Goal: Entertainment & Leisure: Consume media (video, audio)

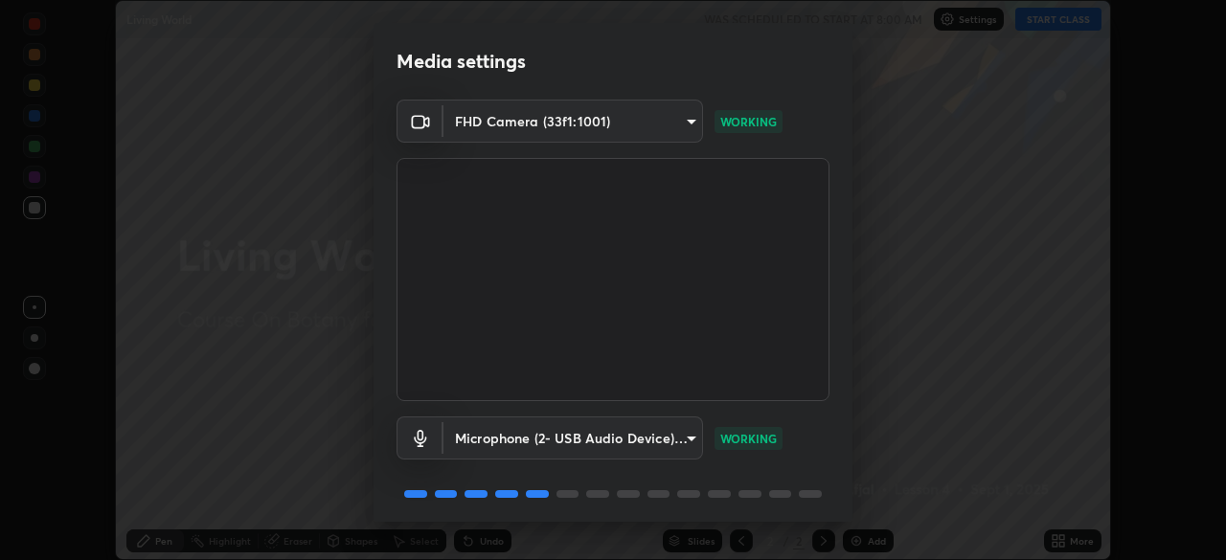
scroll to position [68, 0]
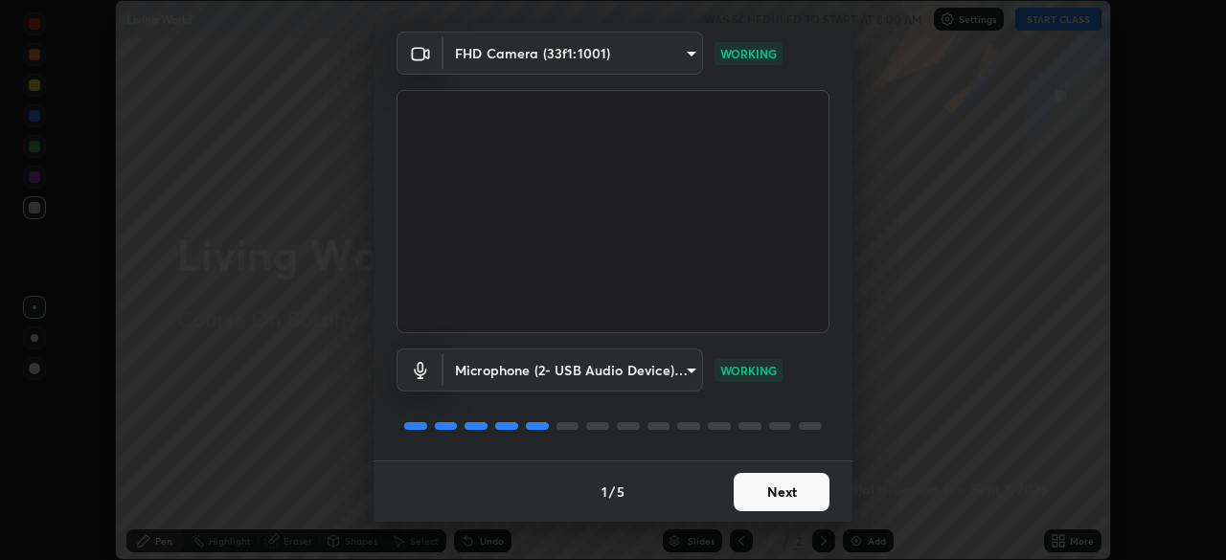
click at [756, 474] on button "Next" at bounding box center [781, 492] width 96 height 38
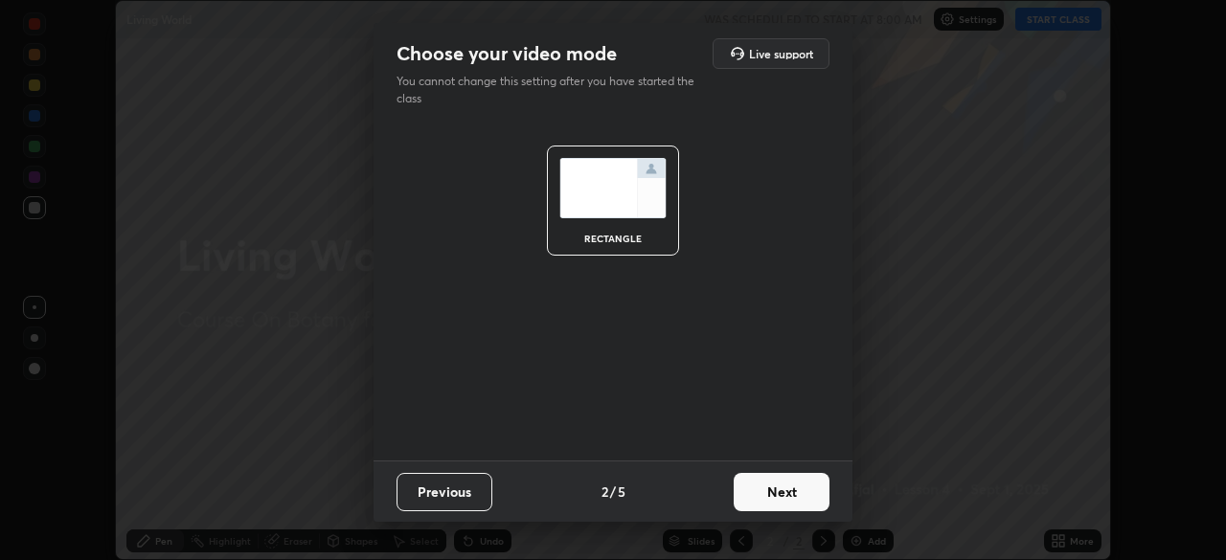
click at [752, 489] on button "Next" at bounding box center [781, 492] width 96 height 38
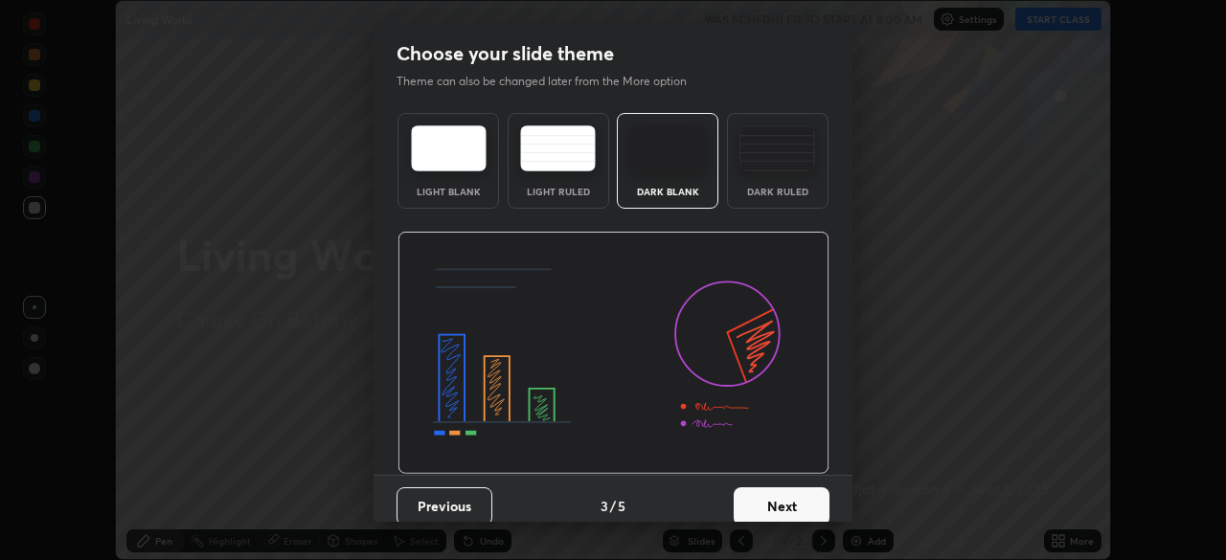
click at [743, 503] on button "Next" at bounding box center [781, 506] width 96 height 38
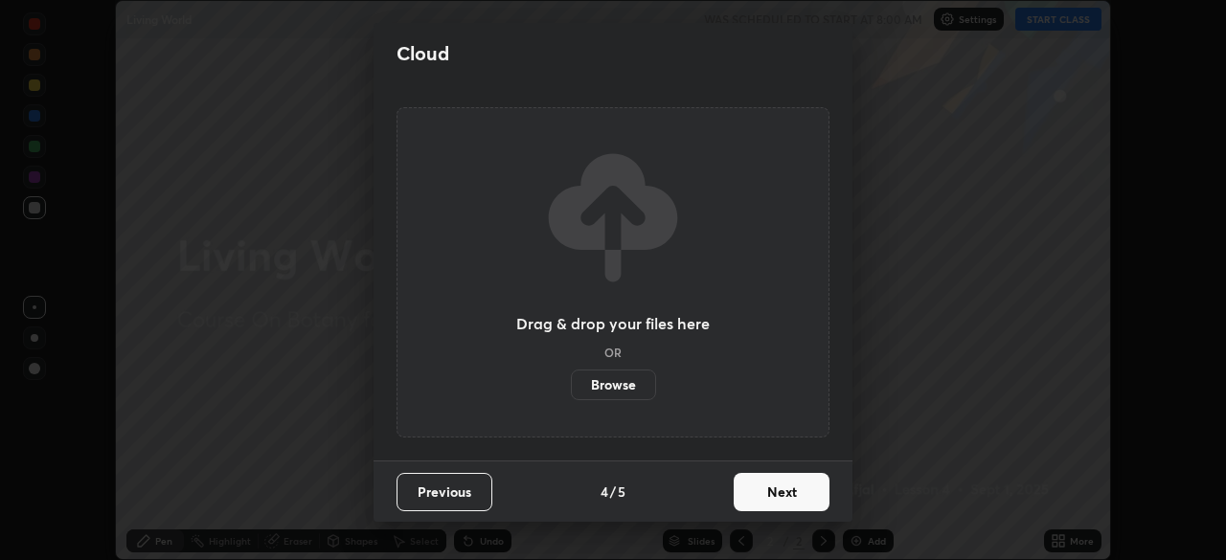
click at [758, 500] on button "Next" at bounding box center [781, 492] width 96 height 38
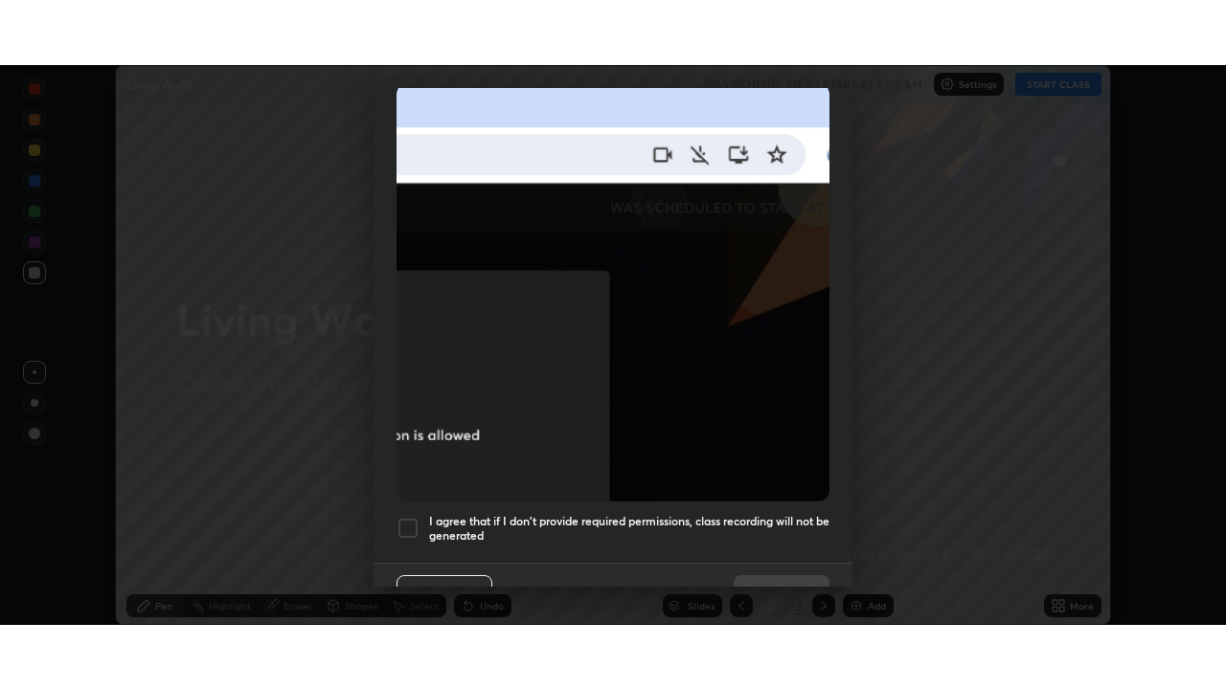
scroll to position [459, 0]
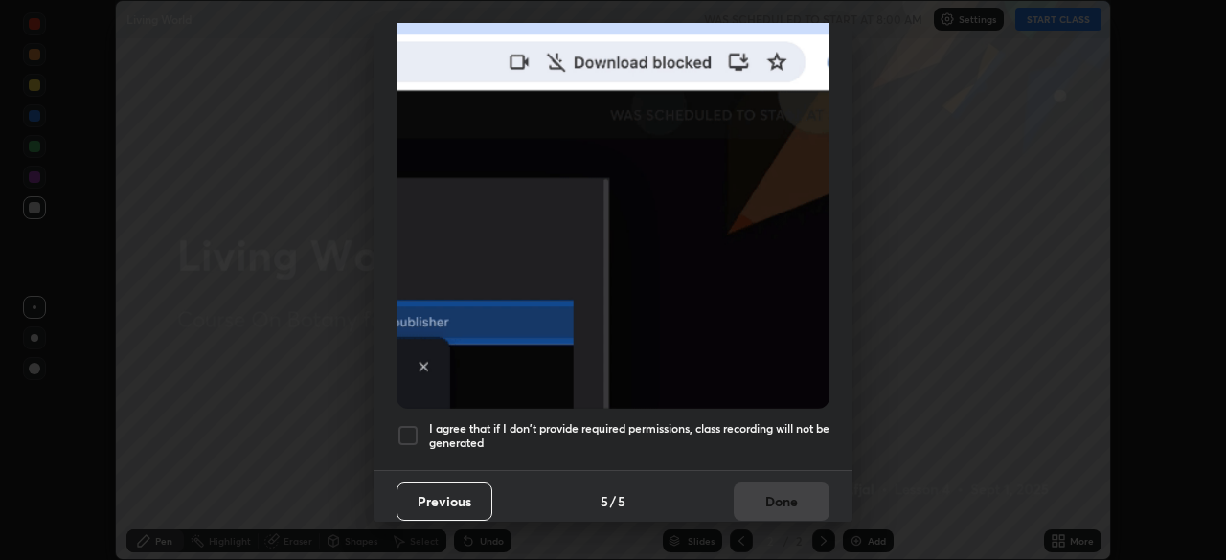
click at [407, 424] on div at bounding box center [407, 435] width 23 height 23
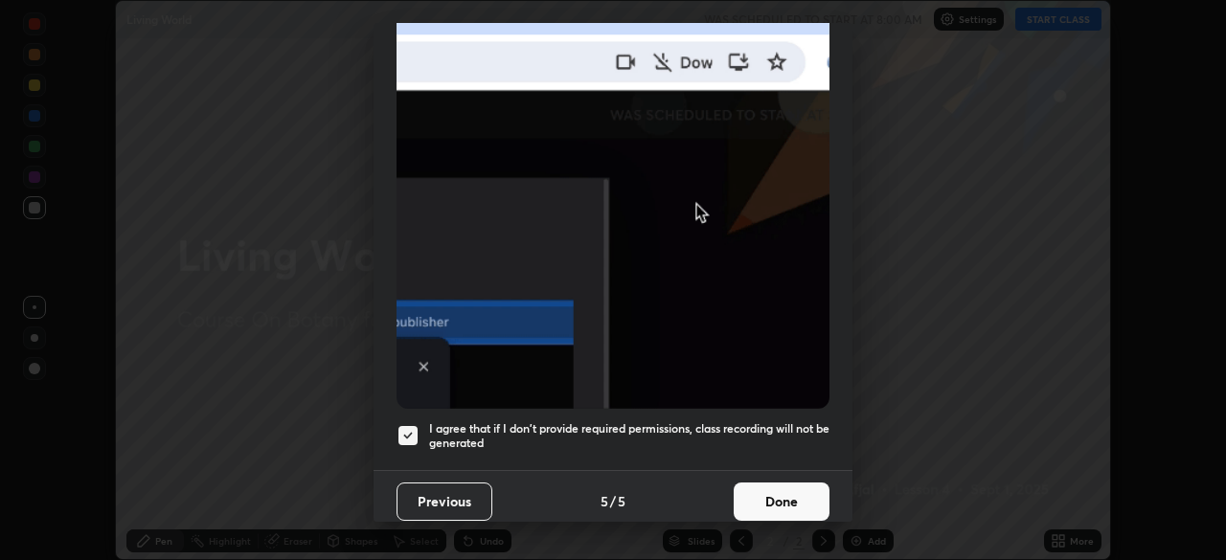
click at [752, 501] on button "Done" at bounding box center [781, 502] width 96 height 38
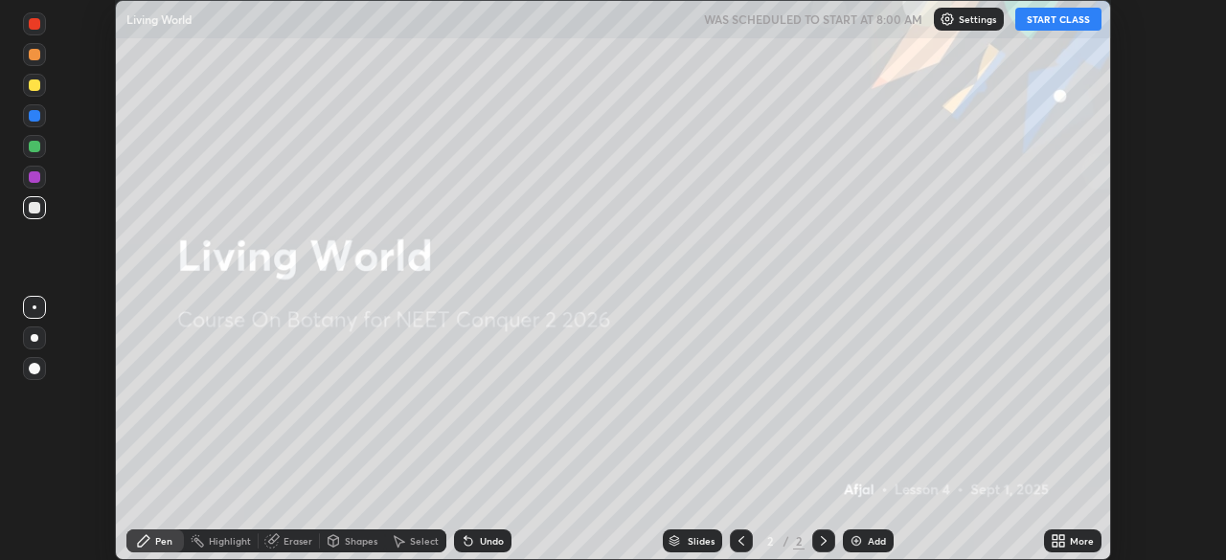
click at [1045, 24] on button "START CLASS" at bounding box center [1058, 19] width 86 height 23
click at [1071, 543] on div "More" at bounding box center [1082, 541] width 24 height 10
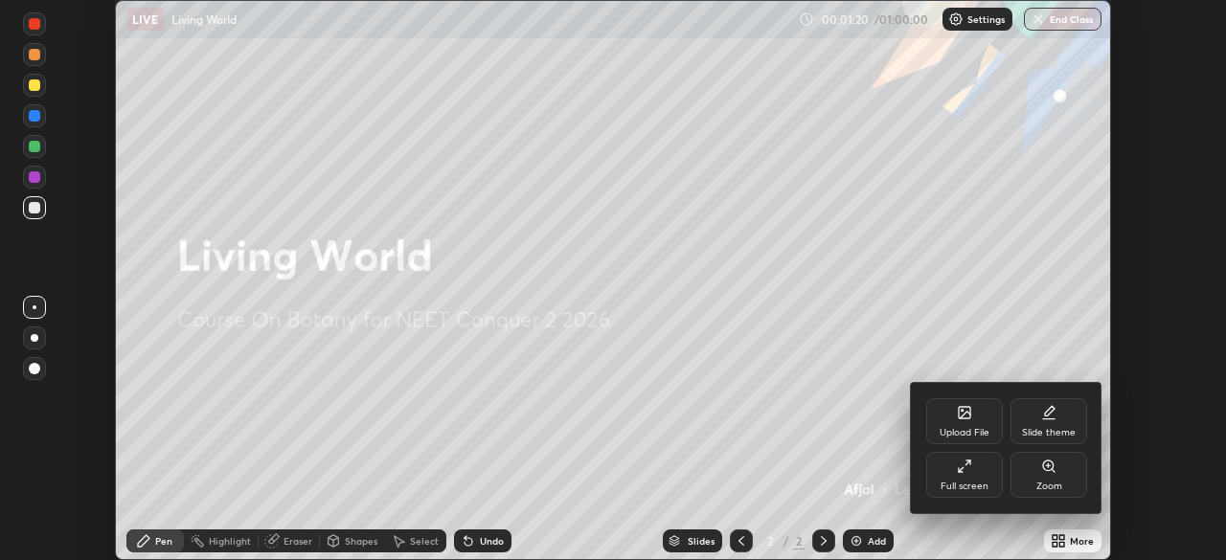
click at [962, 473] on icon at bounding box center [964, 466] width 15 height 15
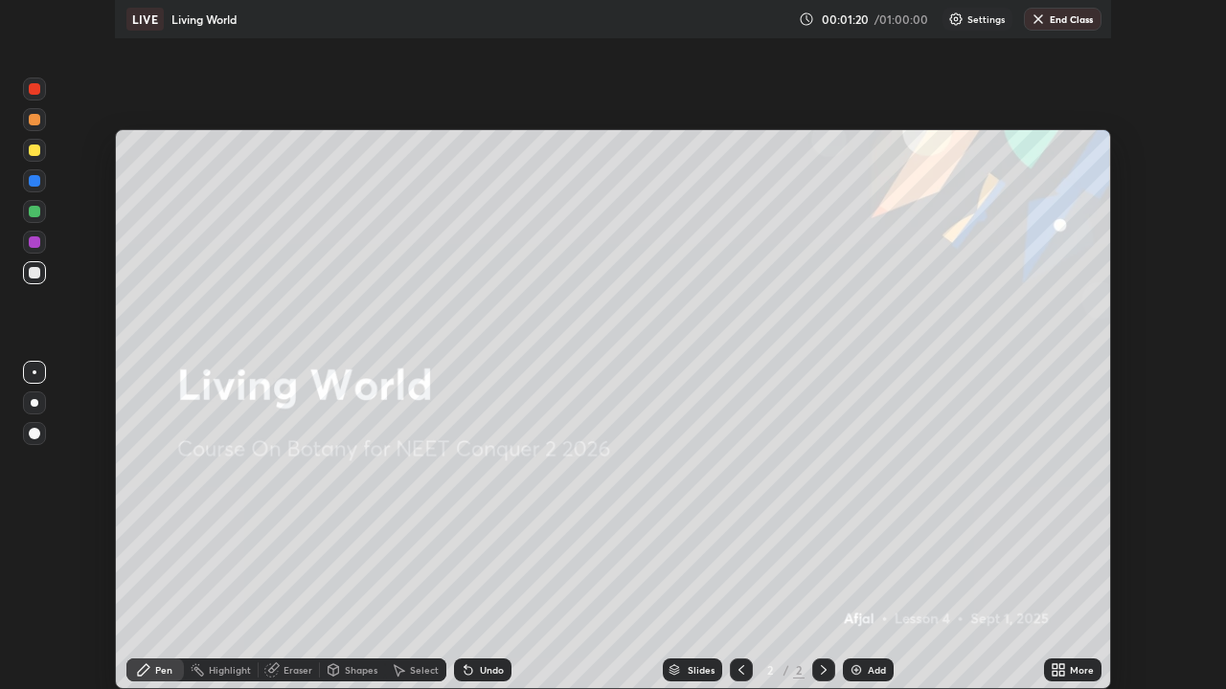
scroll to position [689, 1226]
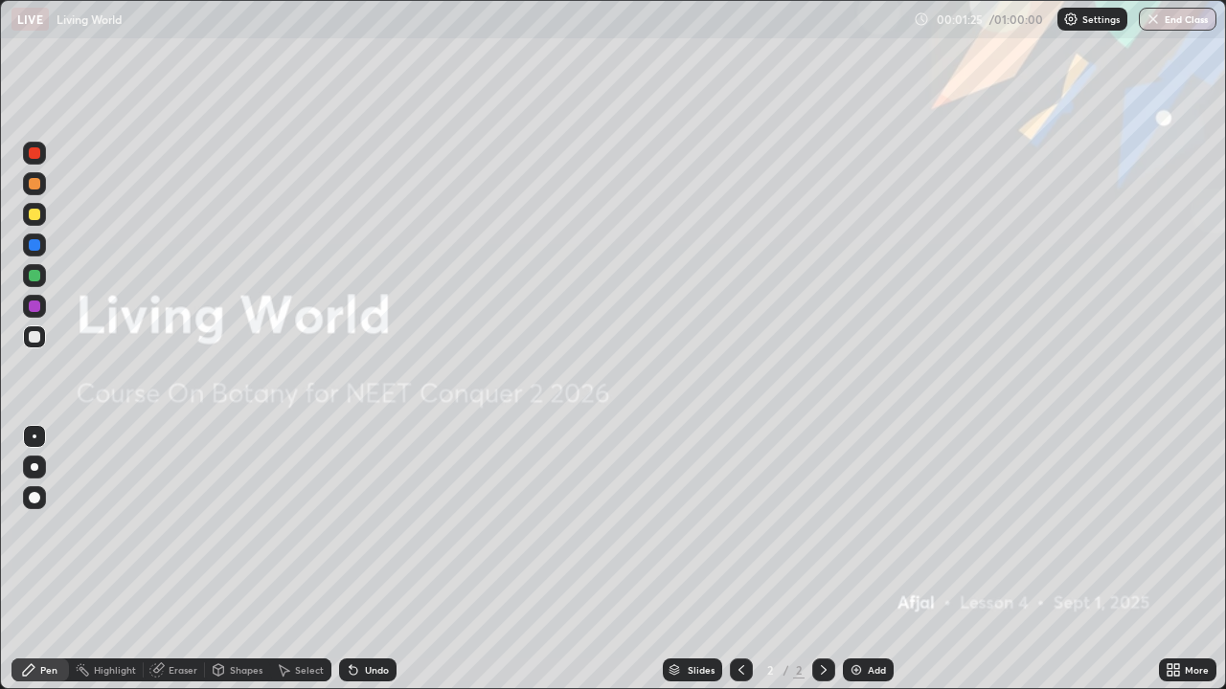
click at [851, 559] on img at bounding box center [855, 670] width 15 height 15
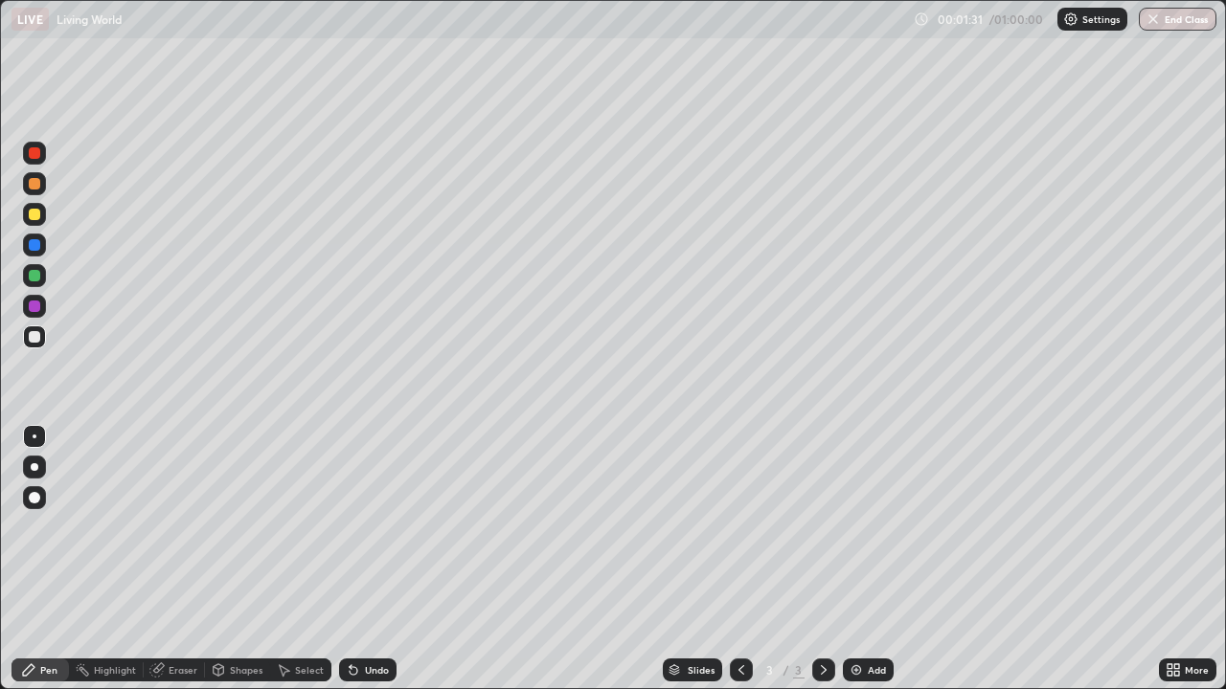
click at [34, 215] on div at bounding box center [34, 214] width 11 height 11
click at [43, 280] on div at bounding box center [34, 275] width 23 height 23
click at [38, 341] on div at bounding box center [34, 336] width 11 height 11
click at [855, 559] on div "Add" at bounding box center [868, 670] width 51 height 23
click at [32, 218] on div at bounding box center [34, 214] width 11 height 11
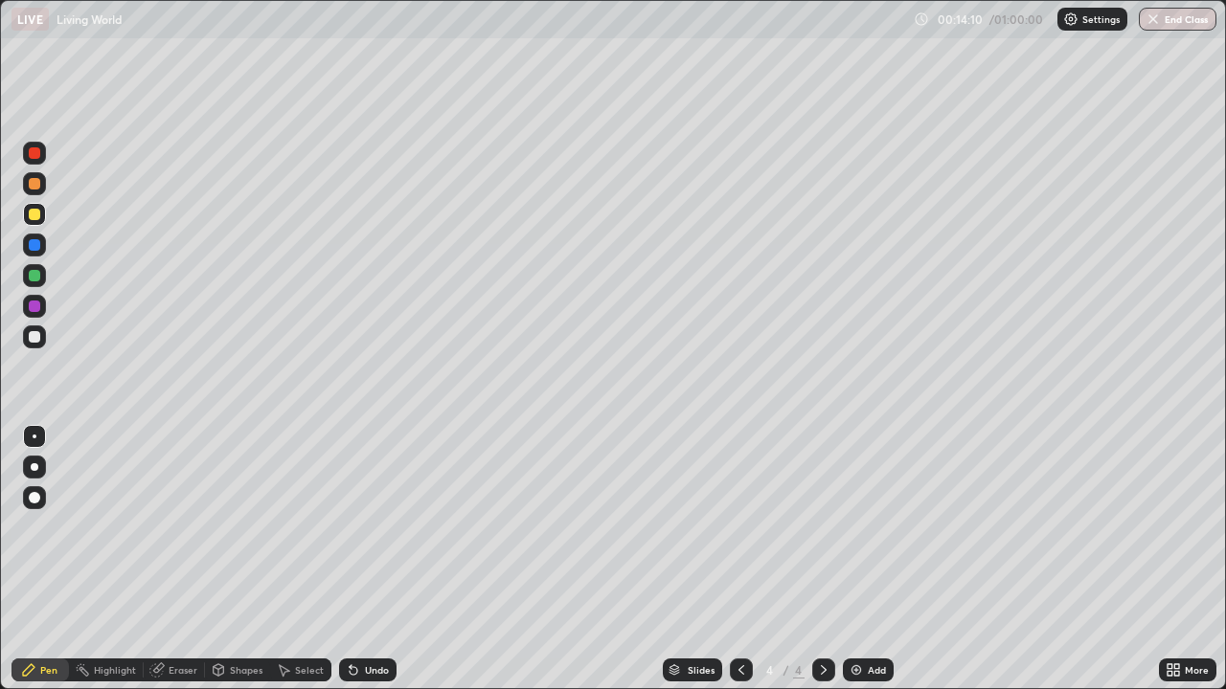
click at [868, 559] on div "Add" at bounding box center [877, 670] width 18 height 10
click at [865, 559] on div "Add" at bounding box center [868, 670] width 51 height 23
click at [32, 335] on div at bounding box center [34, 336] width 11 height 11
click at [38, 218] on div at bounding box center [34, 214] width 11 height 11
click at [868, 559] on div "Add" at bounding box center [877, 670] width 18 height 10
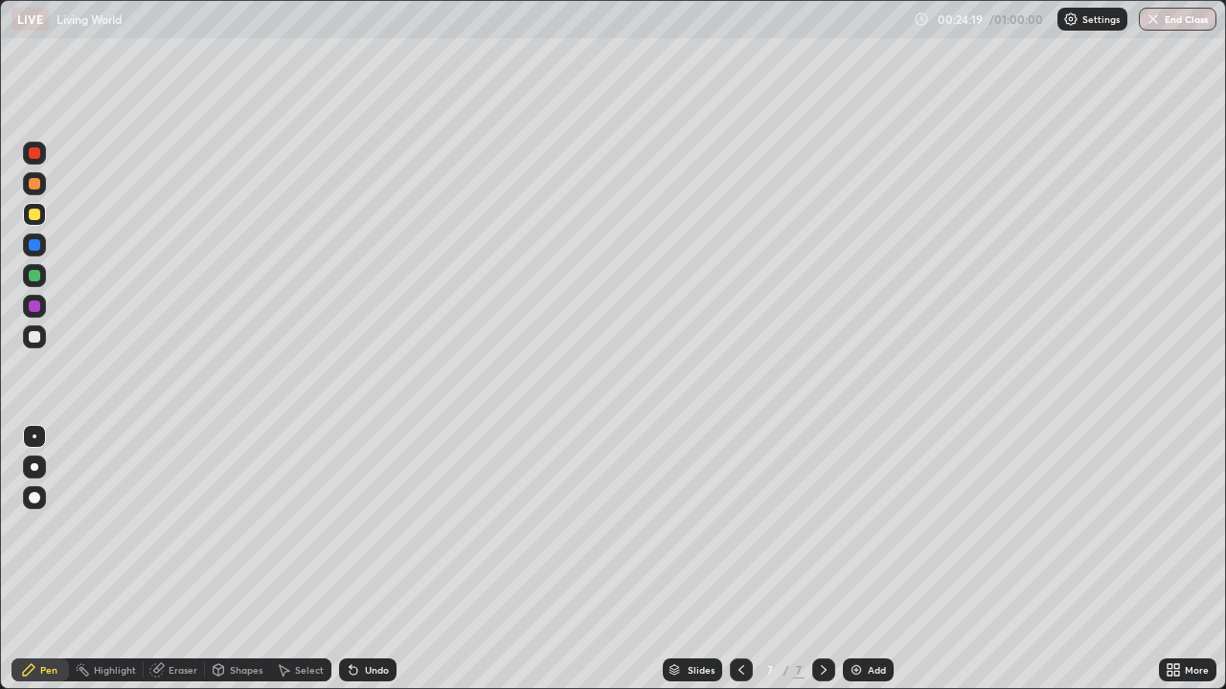
click at [40, 345] on div at bounding box center [34, 337] width 23 height 23
click at [39, 337] on div at bounding box center [34, 336] width 11 height 11
click at [875, 559] on div "Add" at bounding box center [877, 670] width 18 height 10
click at [31, 305] on div at bounding box center [34, 306] width 11 height 11
click at [35, 337] on div at bounding box center [34, 336] width 11 height 11
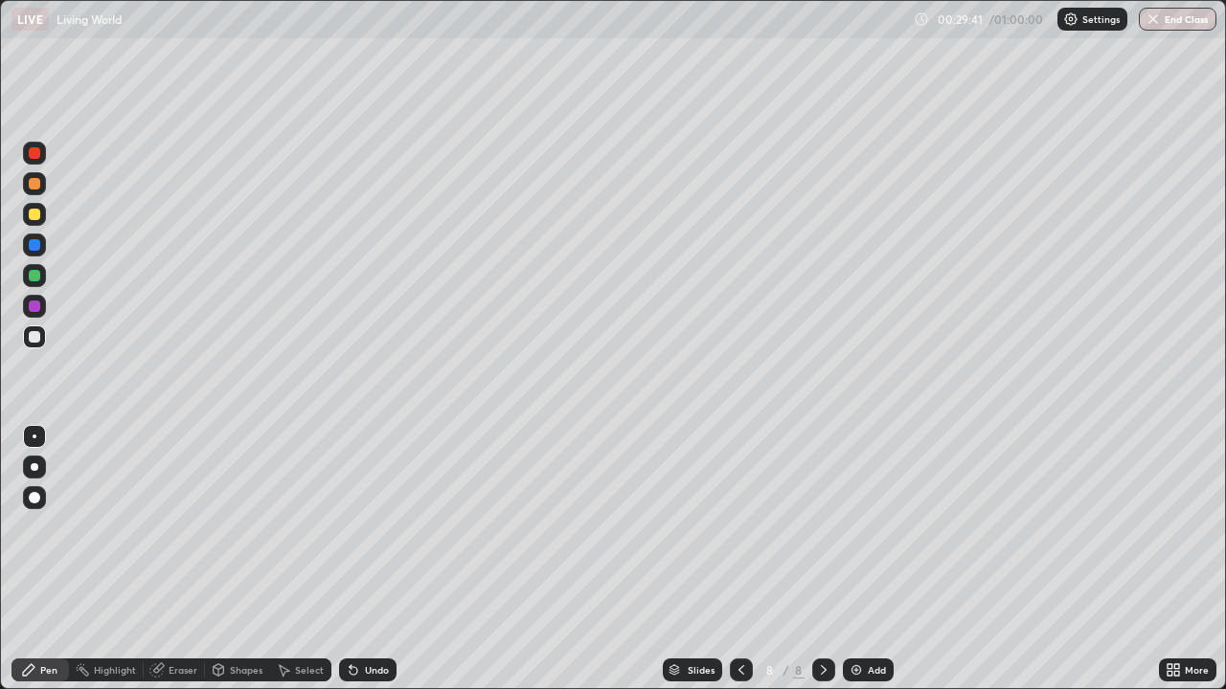
click at [859, 559] on div "Add" at bounding box center [868, 670] width 51 height 23
click at [32, 338] on div at bounding box center [34, 336] width 11 height 11
click at [31, 247] on div at bounding box center [34, 244] width 11 height 11
click at [35, 313] on div at bounding box center [34, 306] width 23 height 23
click at [43, 340] on div at bounding box center [34, 337] width 23 height 23
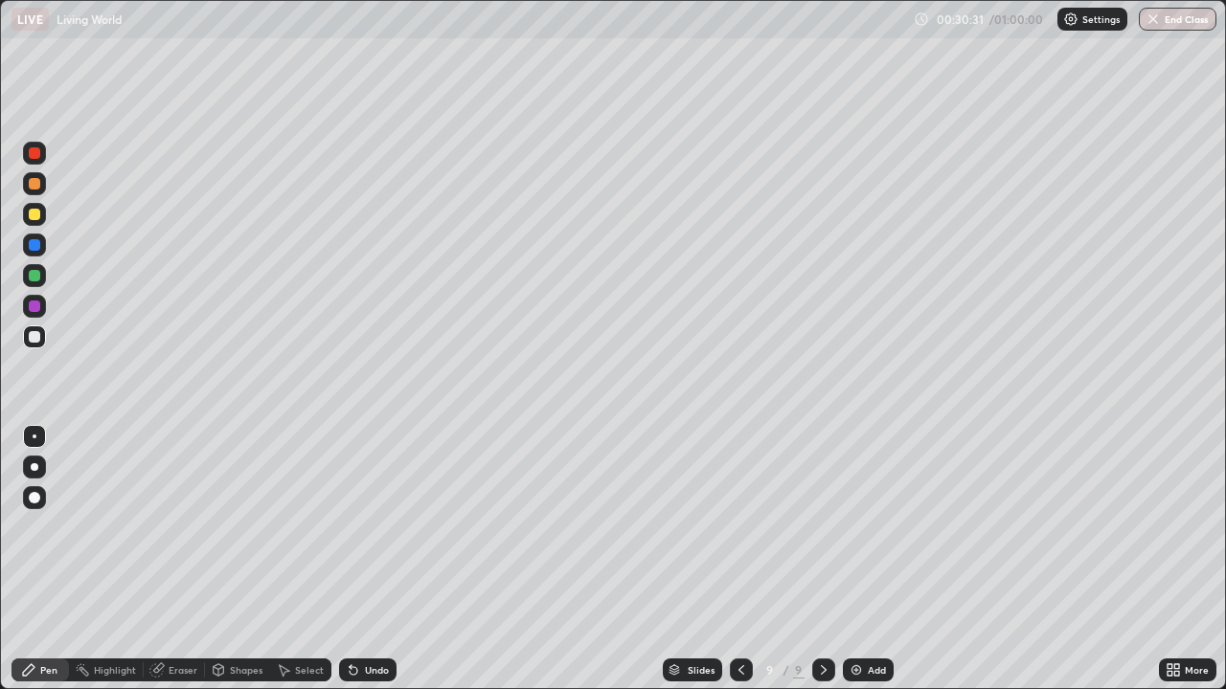
click at [34, 218] on div at bounding box center [34, 214] width 11 height 11
click at [36, 249] on div at bounding box center [34, 244] width 11 height 11
click at [32, 338] on div at bounding box center [34, 336] width 11 height 11
click at [34, 246] on div at bounding box center [34, 244] width 11 height 11
click at [34, 338] on div at bounding box center [34, 336] width 11 height 11
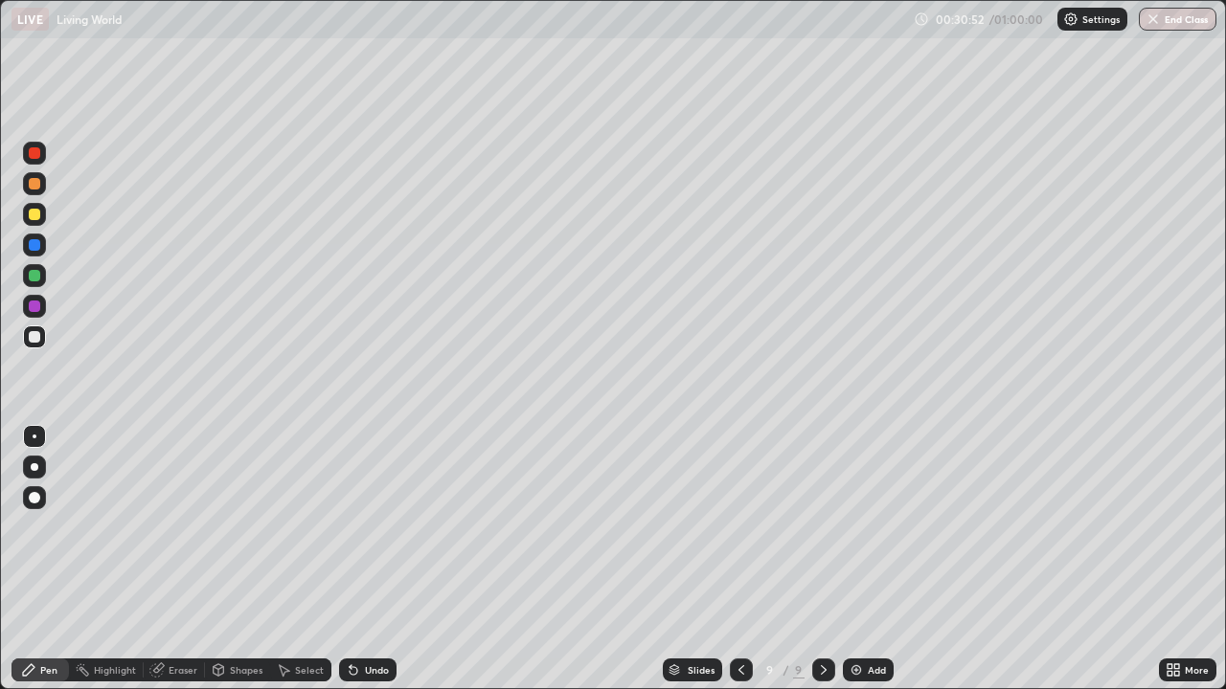
click at [26, 240] on div at bounding box center [34, 245] width 23 height 23
click at [39, 157] on div at bounding box center [34, 153] width 23 height 23
click at [36, 219] on div at bounding box center [34, 214] width 11 height 11
click at [857, 559] on img at bounding box center [855, 670] width 15 height 15
click at [43, 344] on div at bounding box center [34, 337] width 23 height 23
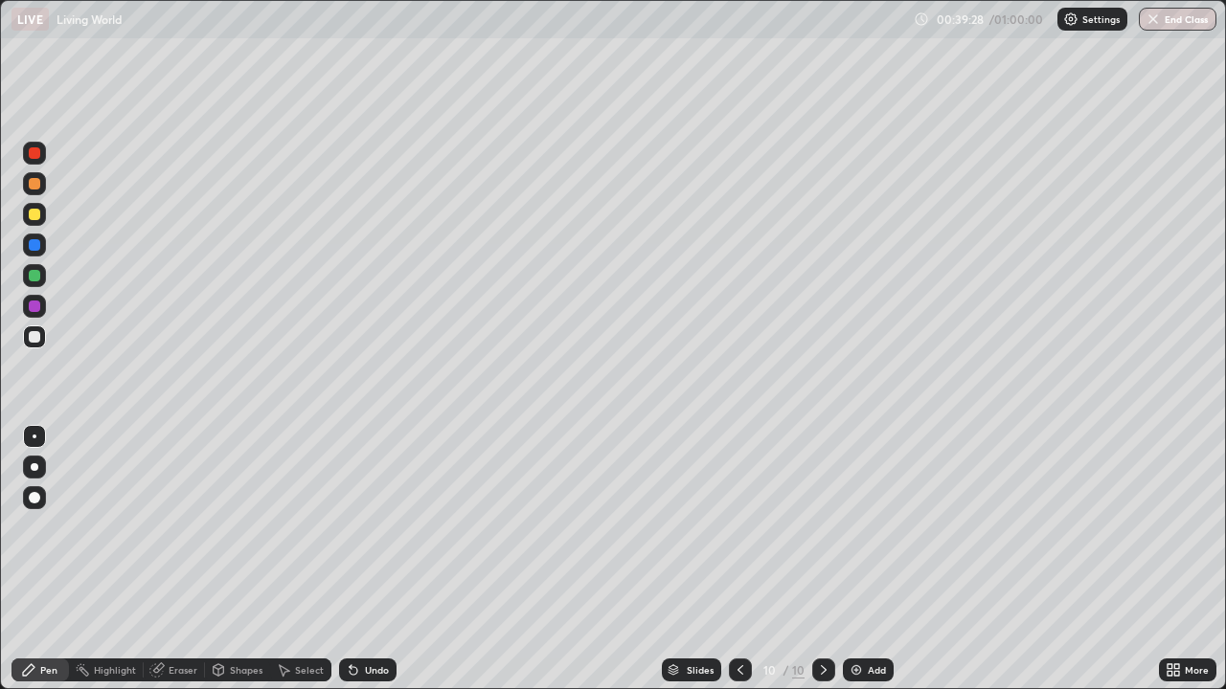
click at [868, 559] on div "Add" at bounding box center [877, 670] width 18 height 10
click at [740, 559] on icon at bounding box center [740, 670] width 15 height 15
click at [736, 559] on div at bounding box center [741, 670] width 23 height 23
click at [739, 559] on icon at bounding box center [741, 670] width 6 height 10
click at [823, 559] on icon at bounding box center [823, 670] width 15 height 15
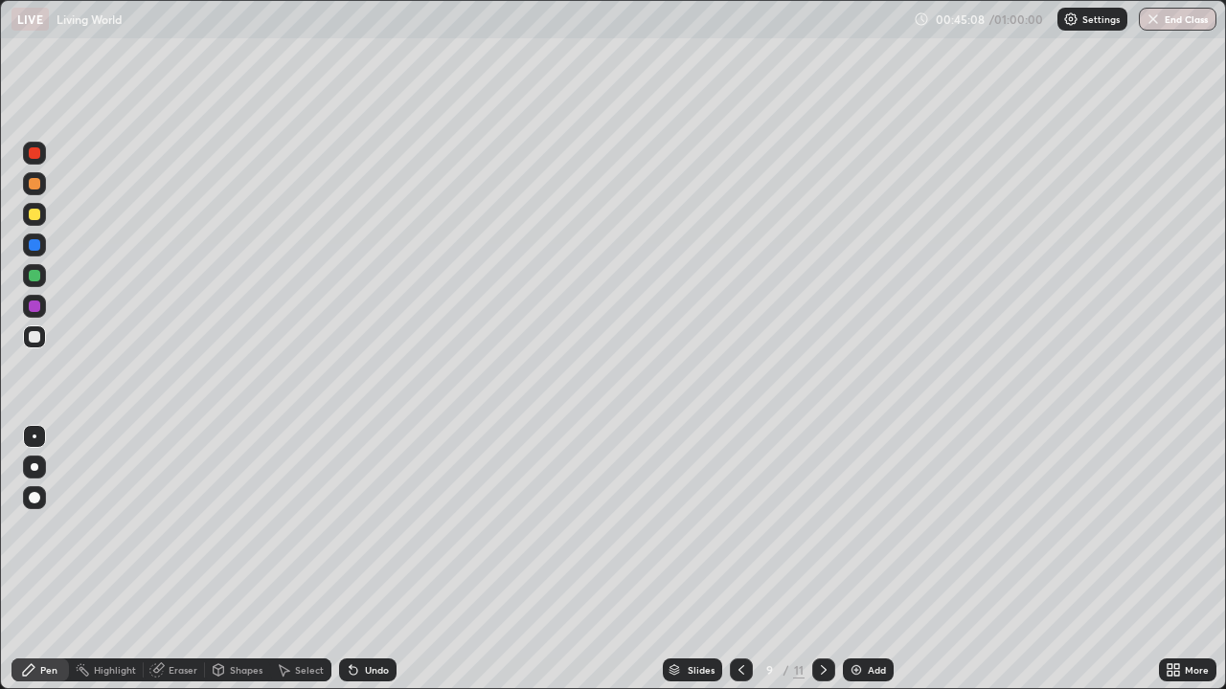
click at [818, 559] on icon at bounding box center [823, 670] width 15 height 15
click at [822, 559] on icon at bounding box center [823, 670] width 15 height 15
